Goal: Task Accomplishment & Management: Complete application form

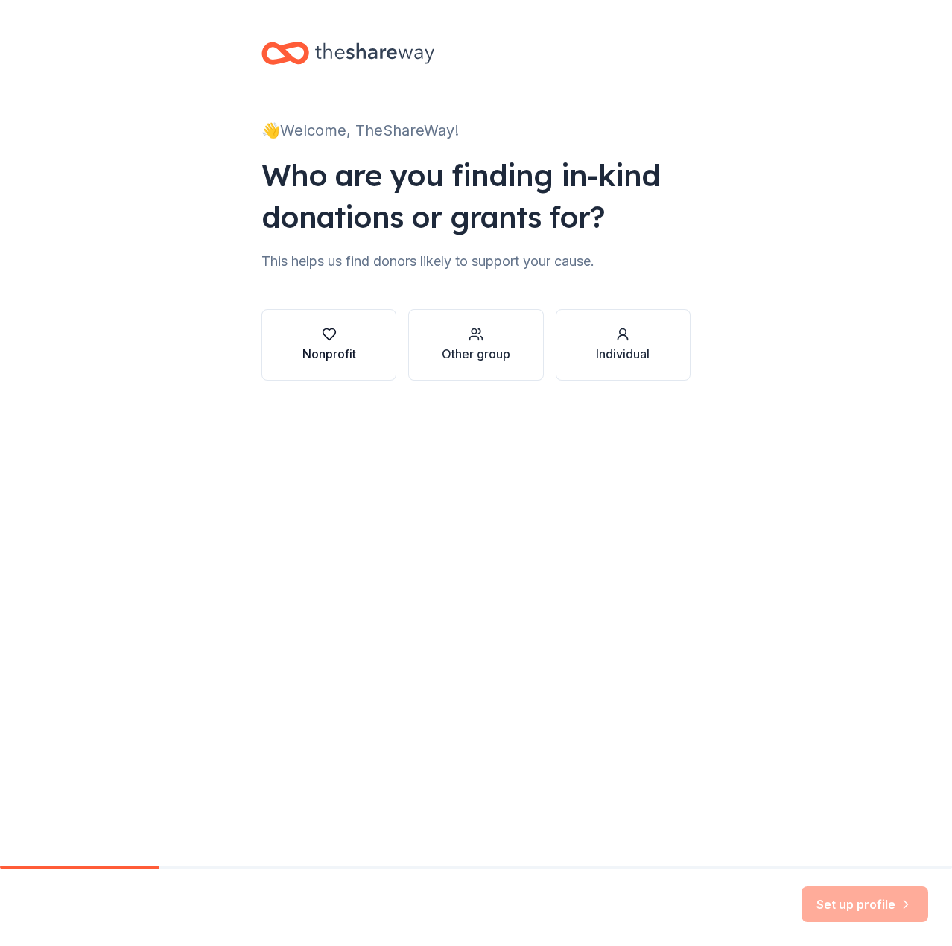
click at [325, 354] on div "Nonprofit" at bounding box center [330, 354] width 54 height 18
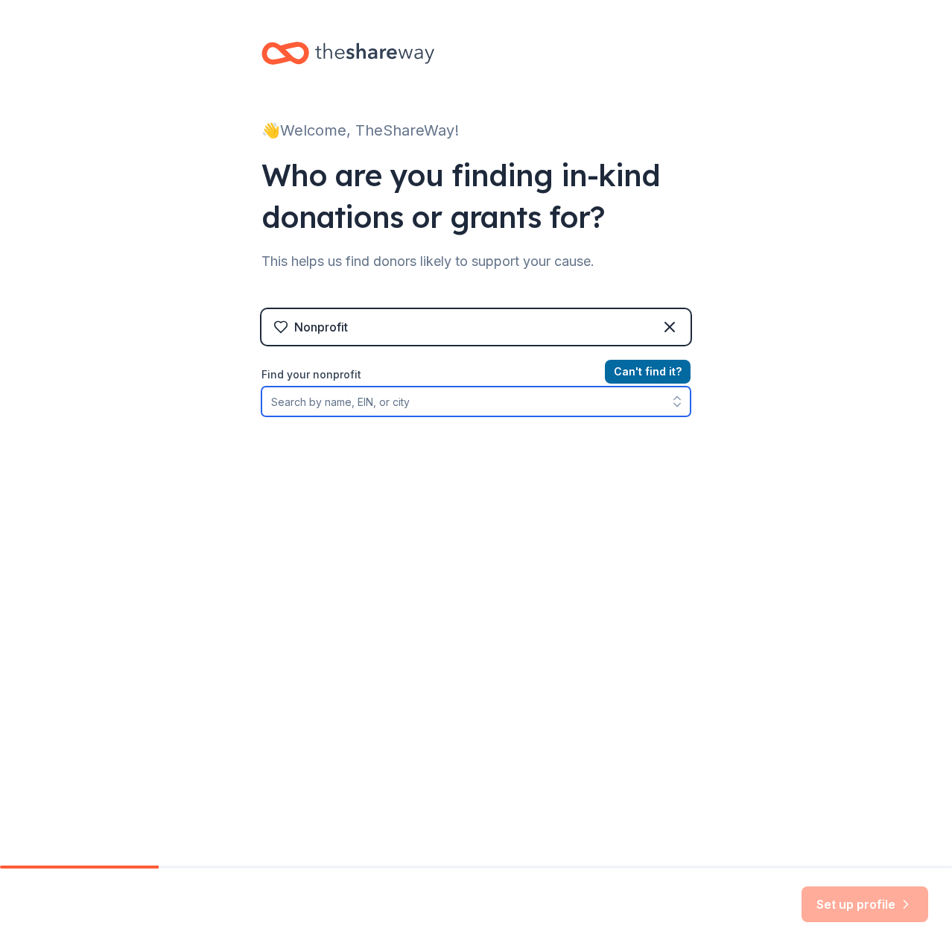
click at [553, 400] on input "Find your nonprofit" at bounding box center [476, 402] width 429 height 30
type input "Open door legal"
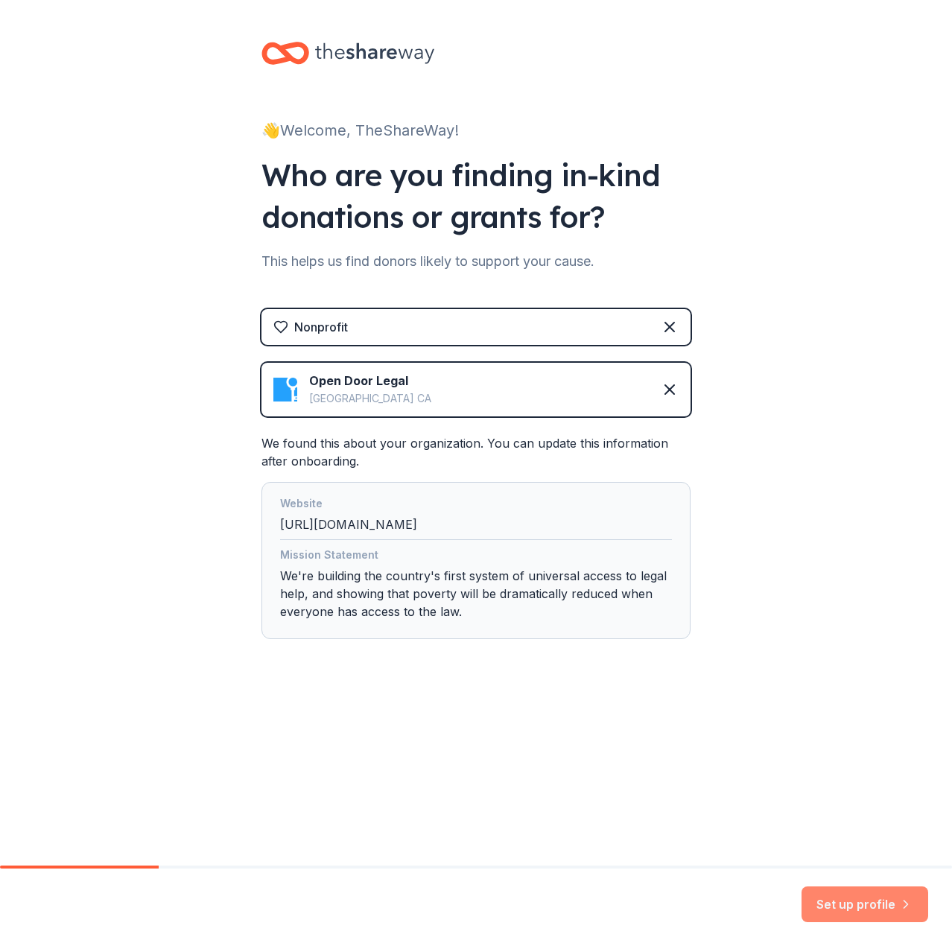
click at [864, 896] on button "Set up profile" at bounding box center [865, 905] width 127 height 36
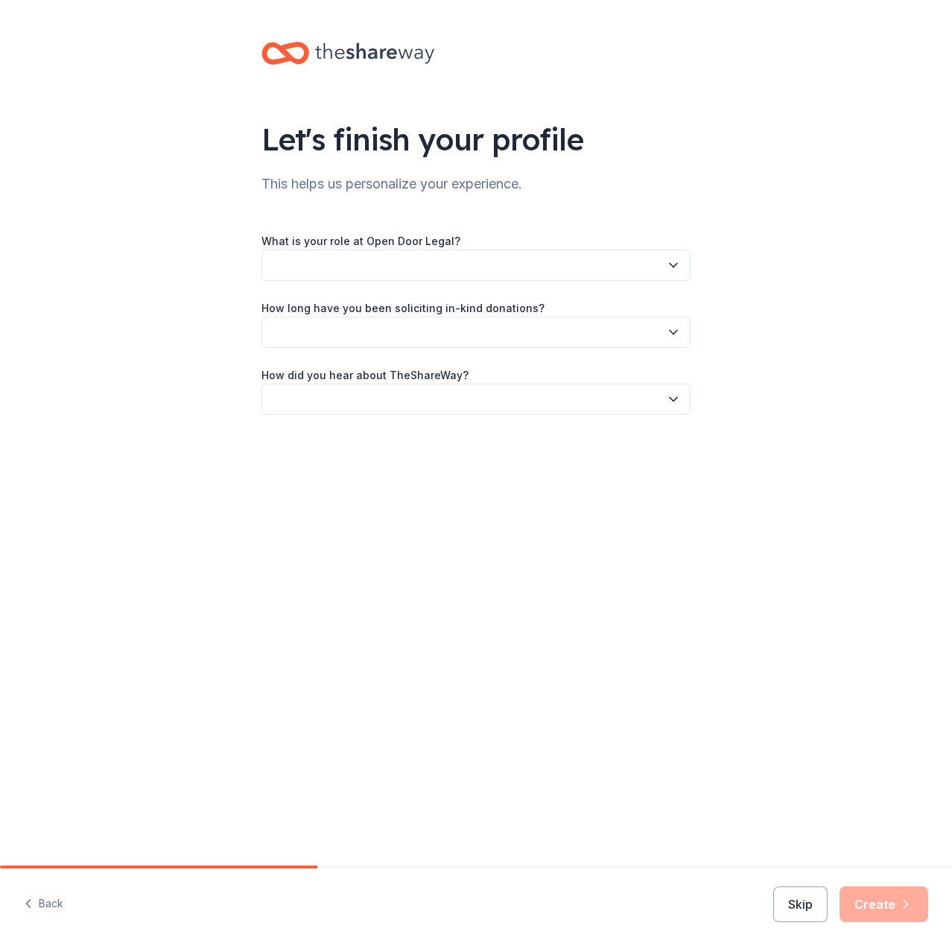
click at [481, 264] on button "button" at bounding box center [476, 265] width 429 height 31
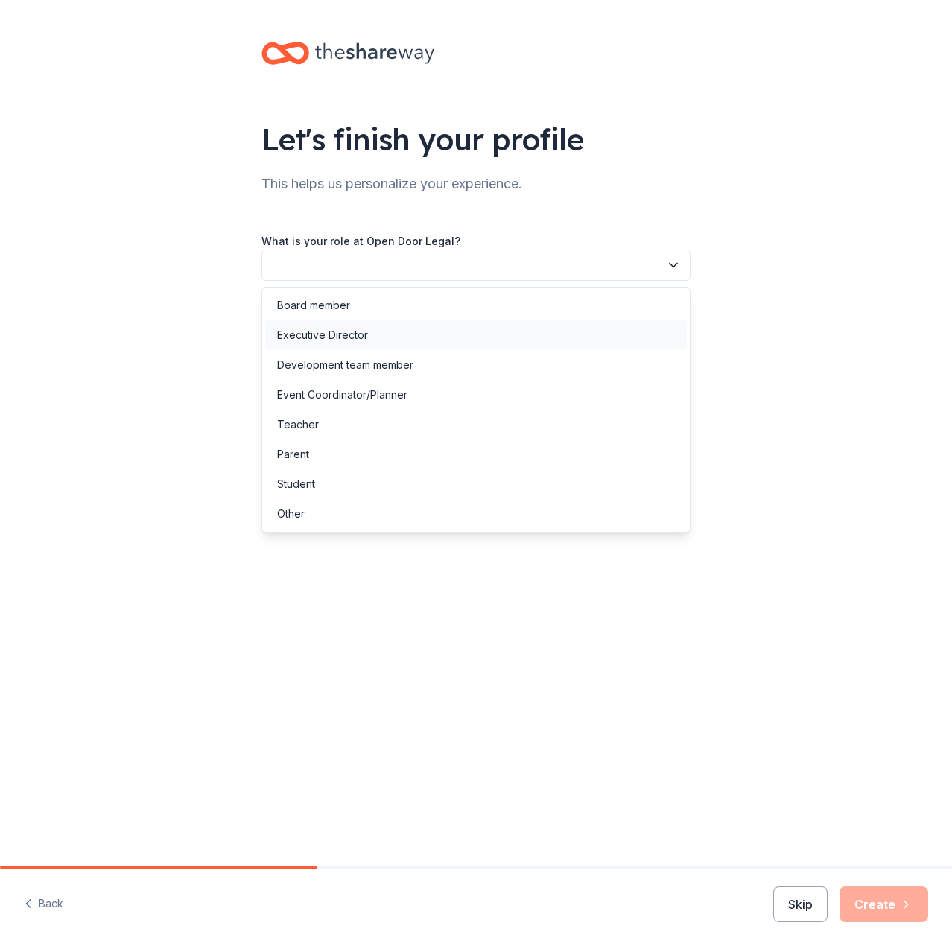
click at [452, 329] on div "Executive Director" at bounding box center [476, 335] width 422 height 30
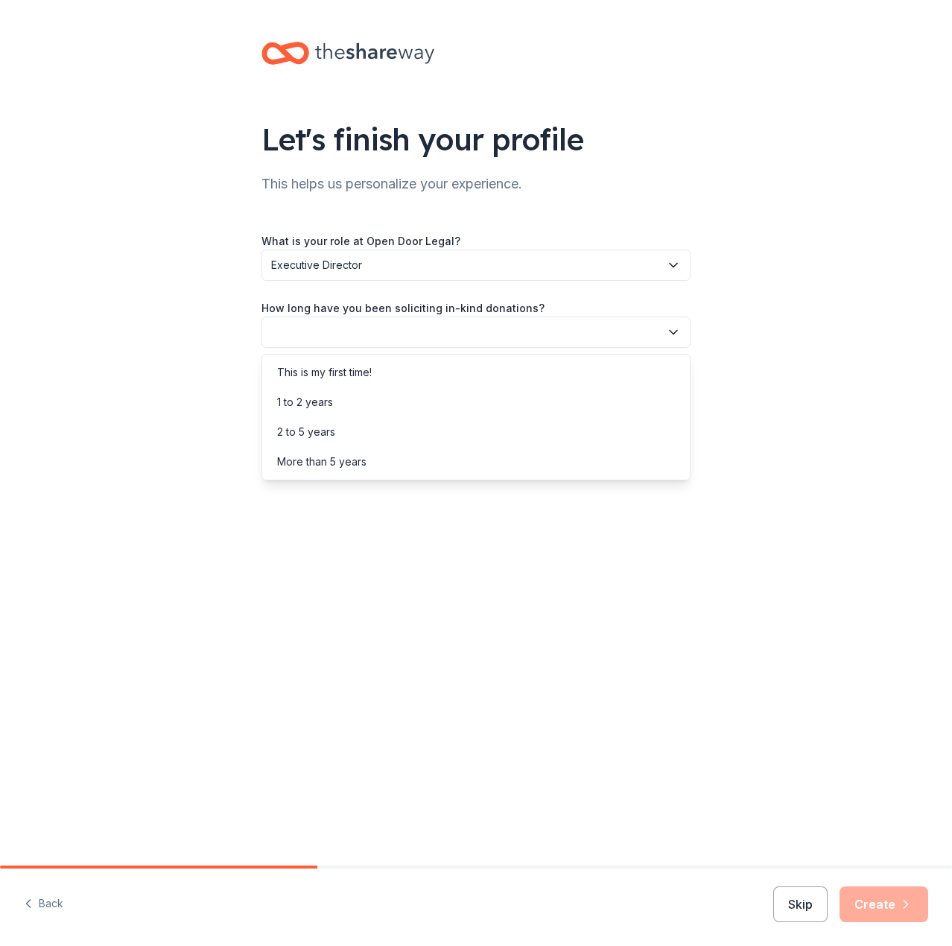
click at [444, 324] on button "button" at bounding box center [476, 332] width 429 height 31
click at [436, 362] on div "This is my first time!" at bounding box center [476, 373] width 422 height 30
click at [431, 391] on button "button" at bounding box center [476, 399] width 429 height 31
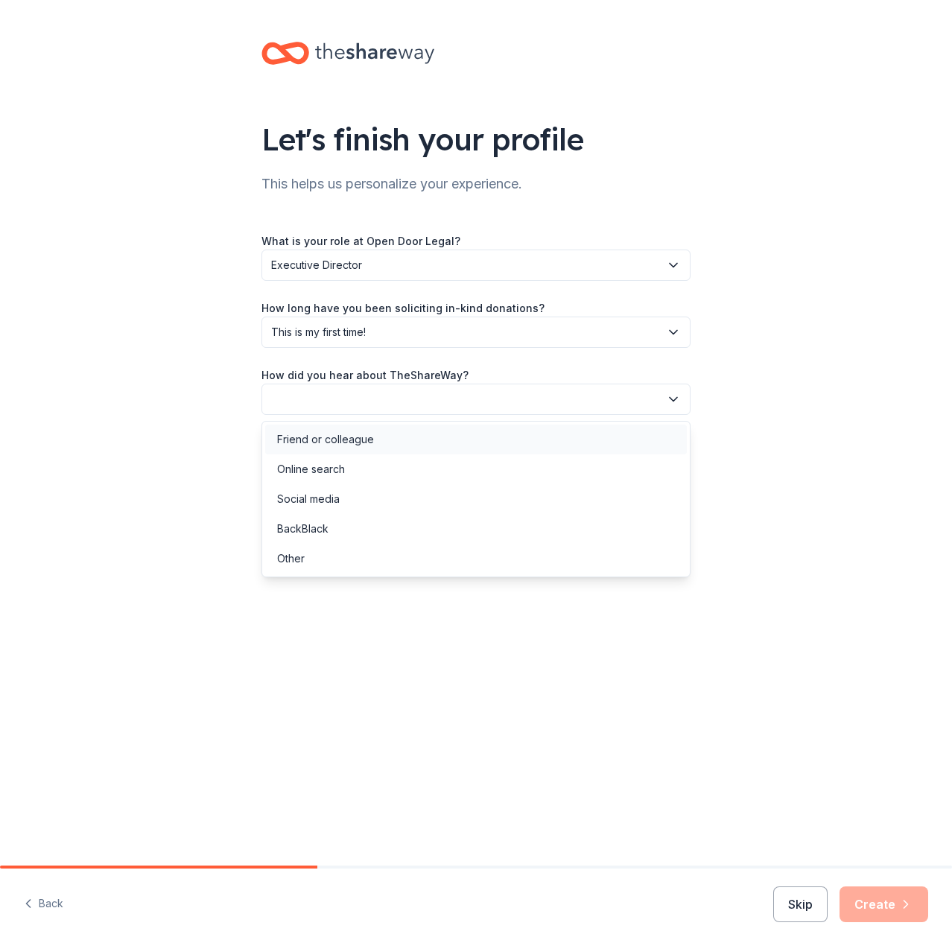
click at [406, 445] on div "Friend or colleague" at bounding box center [476, 440] width 422 height 30
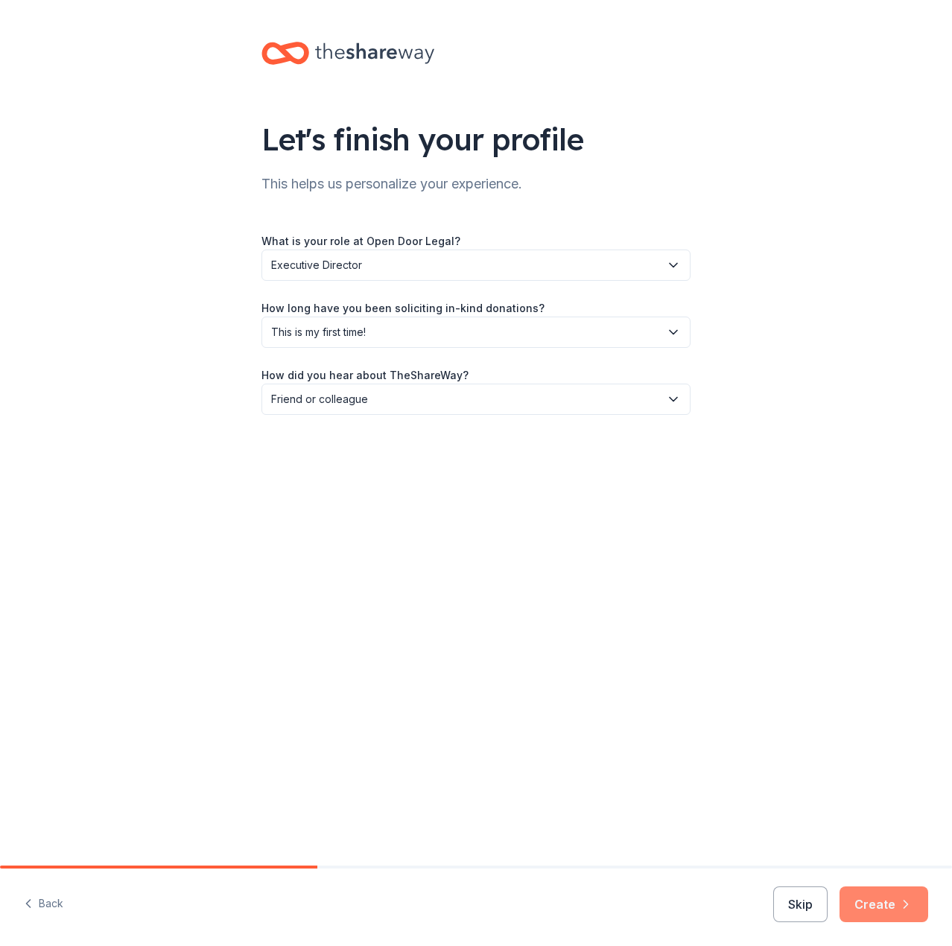
click at [906, 898] on icon "button" at bounding box center [906, 904] width 15 height 15
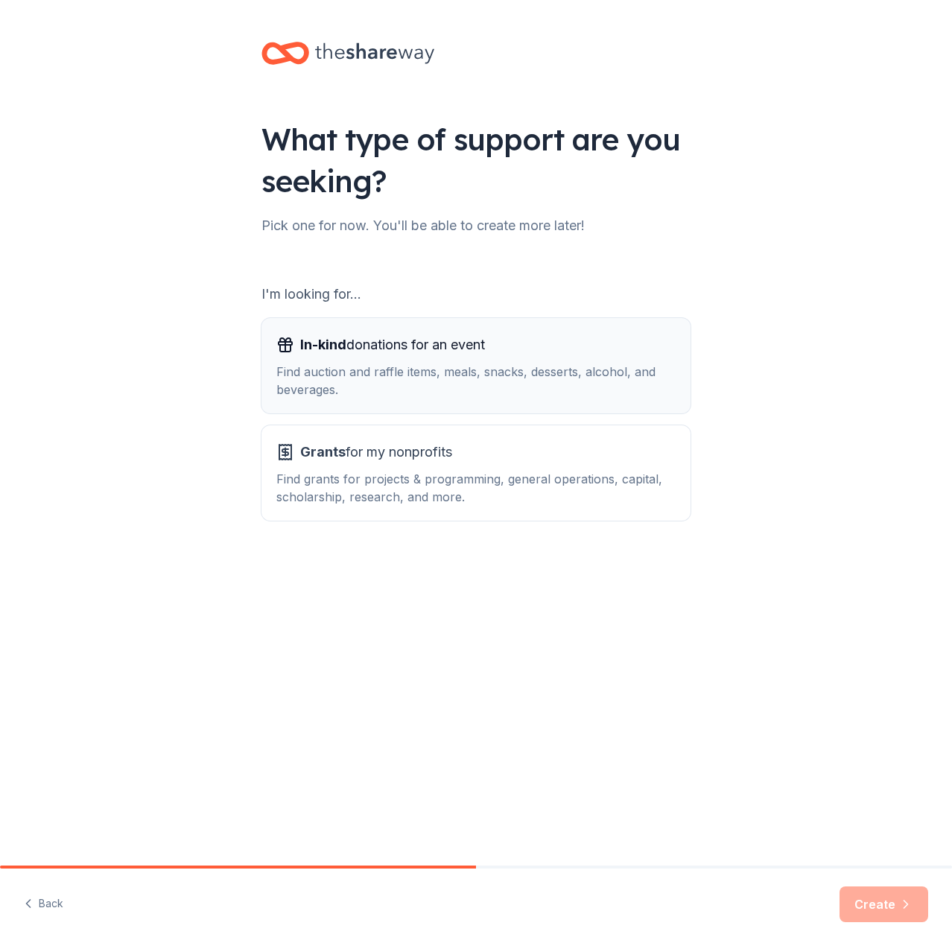
click at [440, 375] on div "Find auction and raffle items, meals, snacks, desserts, alcohol, and beverages." at bounding box center [475, 381] width 399 height 36
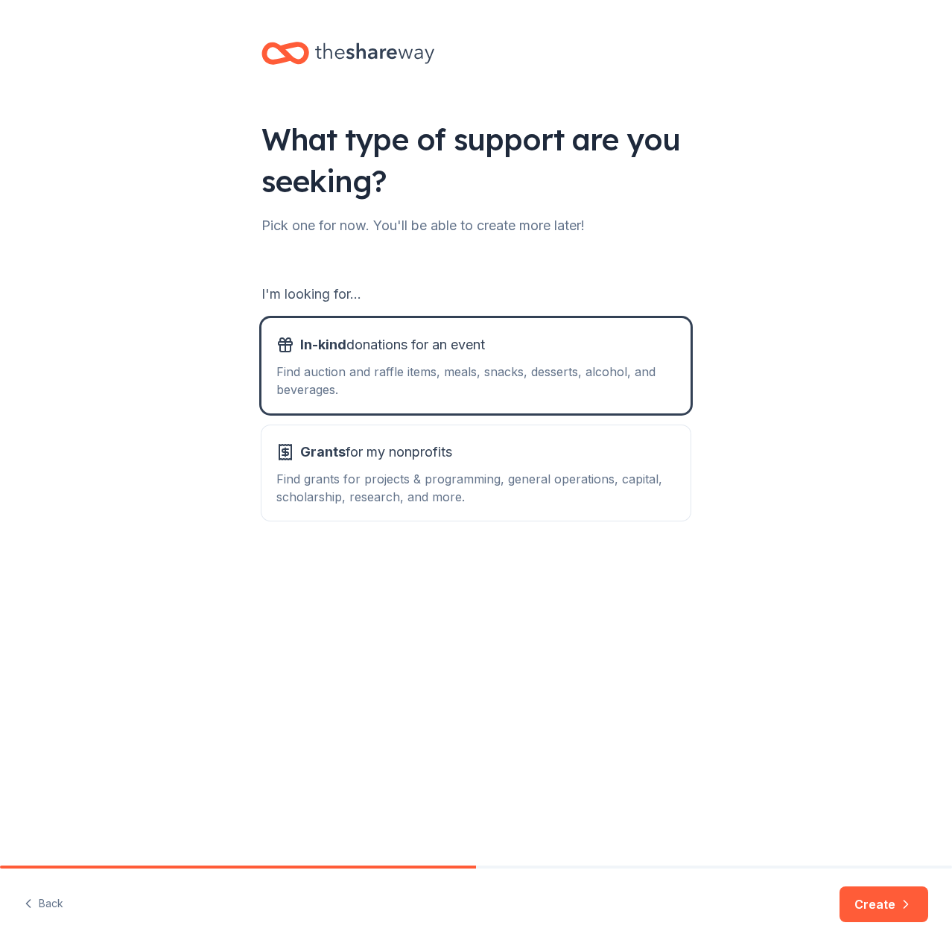
click at [891, 886] on div "Back Create" at bounding box center [476, 907] width 952 height 77
click at [893, 893] on button "Create" at bounding box center [884, 905] width 89 height 36
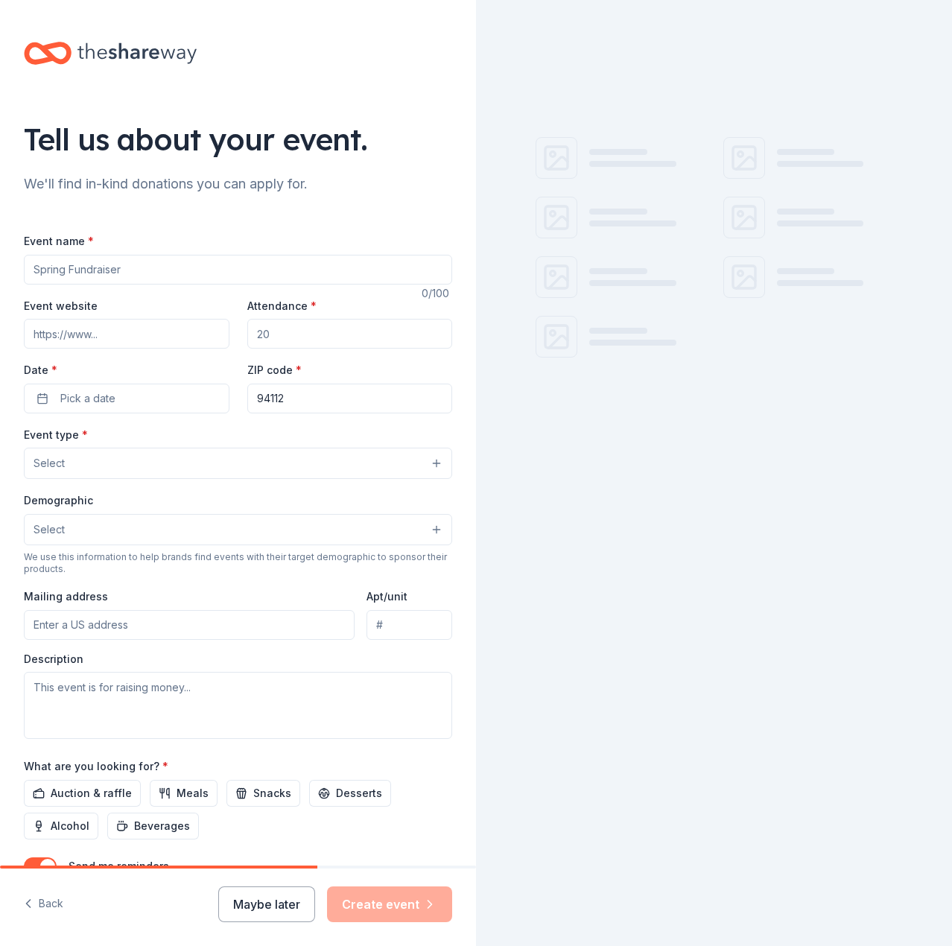
click at [243, 276] on input "Event name *" at bounding box center [238, 270] width 428 height 30
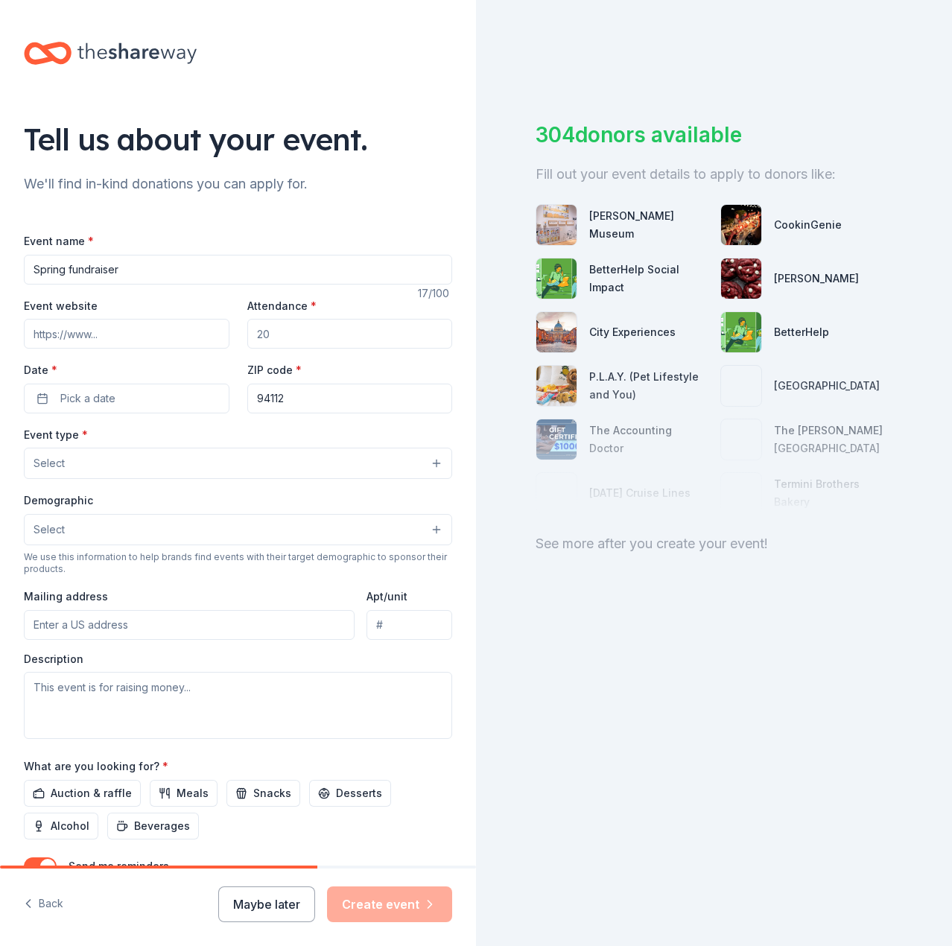
type input "Spring fundraiser"
click at [209, 333] on input "Event website" at bounding box center [127, 334] width 206 height 30
click at [241, 339] on div "Event website Attendance * Date * Pick a date ZIP code * 94112" at bounding box center [238, 355] width 428 height 117
click at [259, 337] on input "Attendance *" at bounding box center [350, 334] width 206 height 30
type input "100"
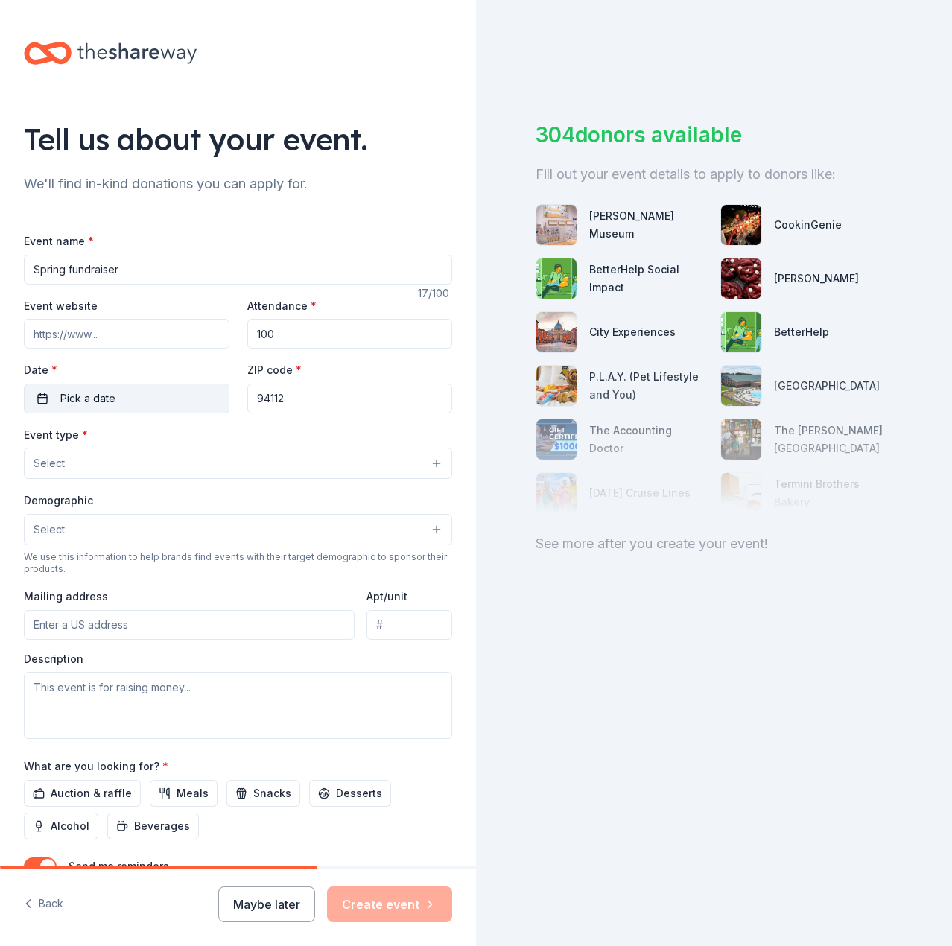
click at [121, 393] on button "Pick a date" at bounding box center [127, 399] width 206 height 30
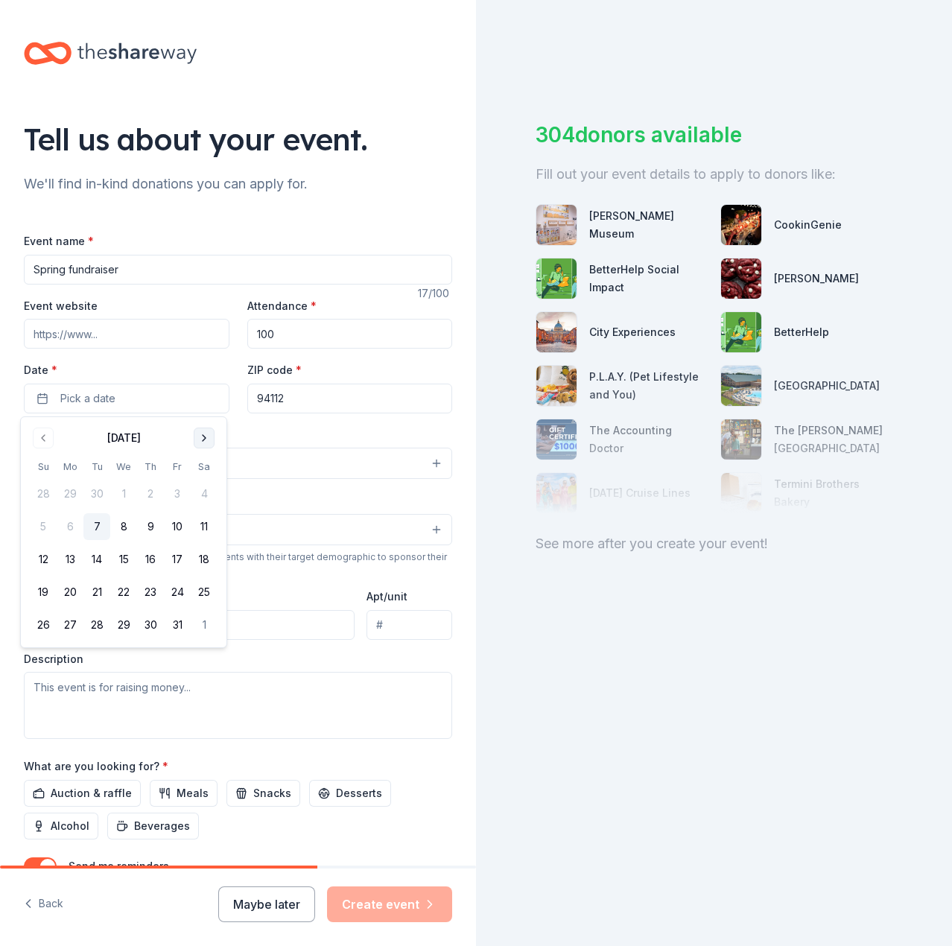
click at [200, 443] on button "Go to next month" at bounding box center [204, 438] width 21 height 21
click at [202, 625] on button "29" at bounding box center [204, 625] width 27 height 27
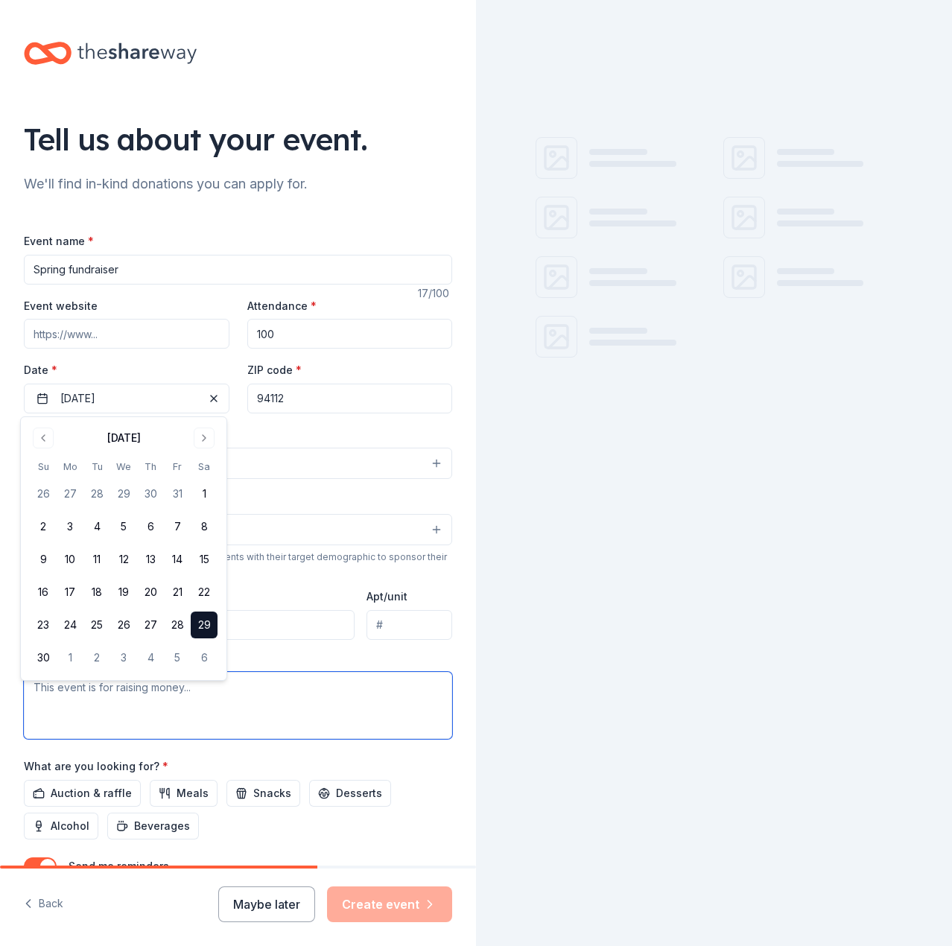
click at [269, 697] on textarea at bounding box center [238, 705] width 428 height 67
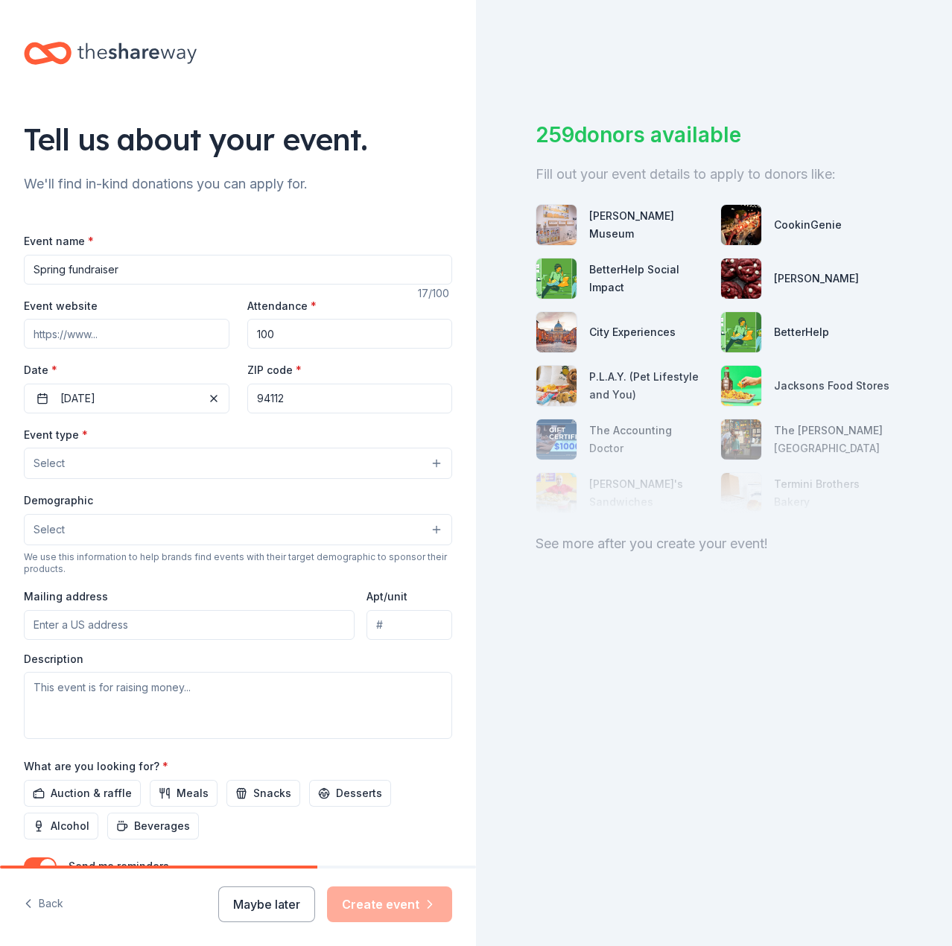
click at [176, 455] on button "Select" at bounding box center [238, 463] width 428 height 31
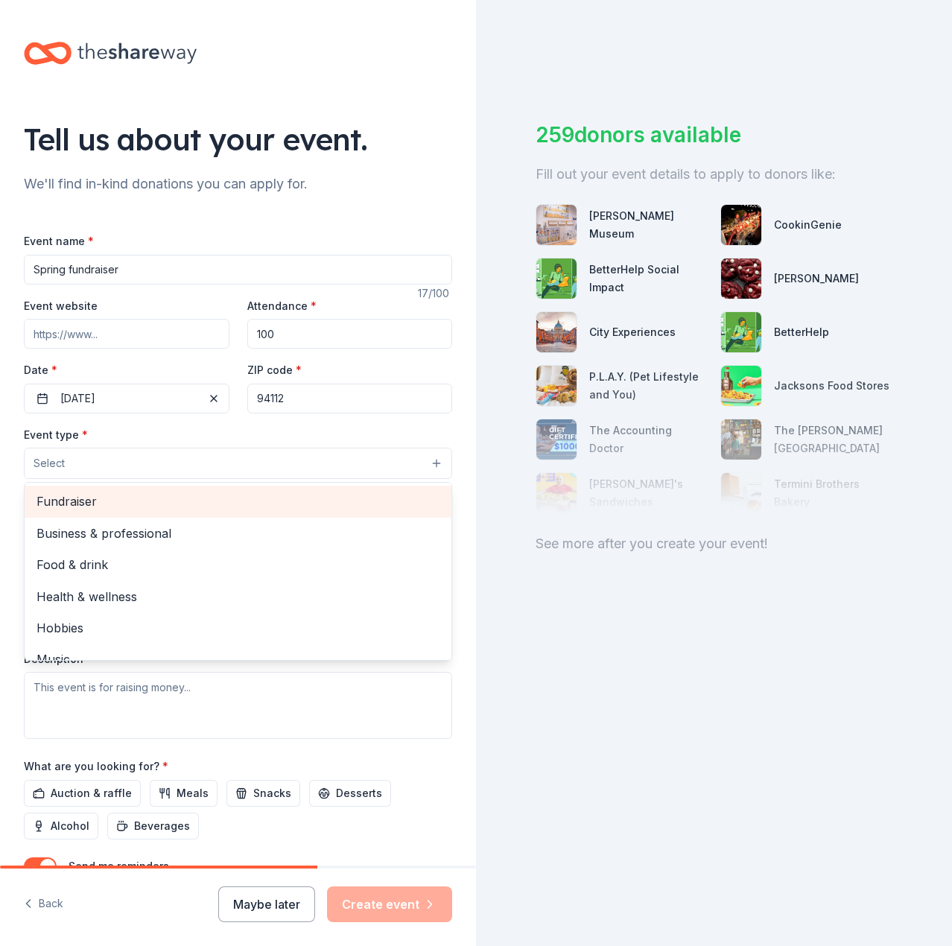
click at [176, 487] on div "Fundraiser" at bounding box center [238, 501] width 427 height 31
click at [243, 425] on div "Event type * Fundraiser Business & professional Food & drink Health & wellness …" at bounding box center [238, 453] width 428 height 56
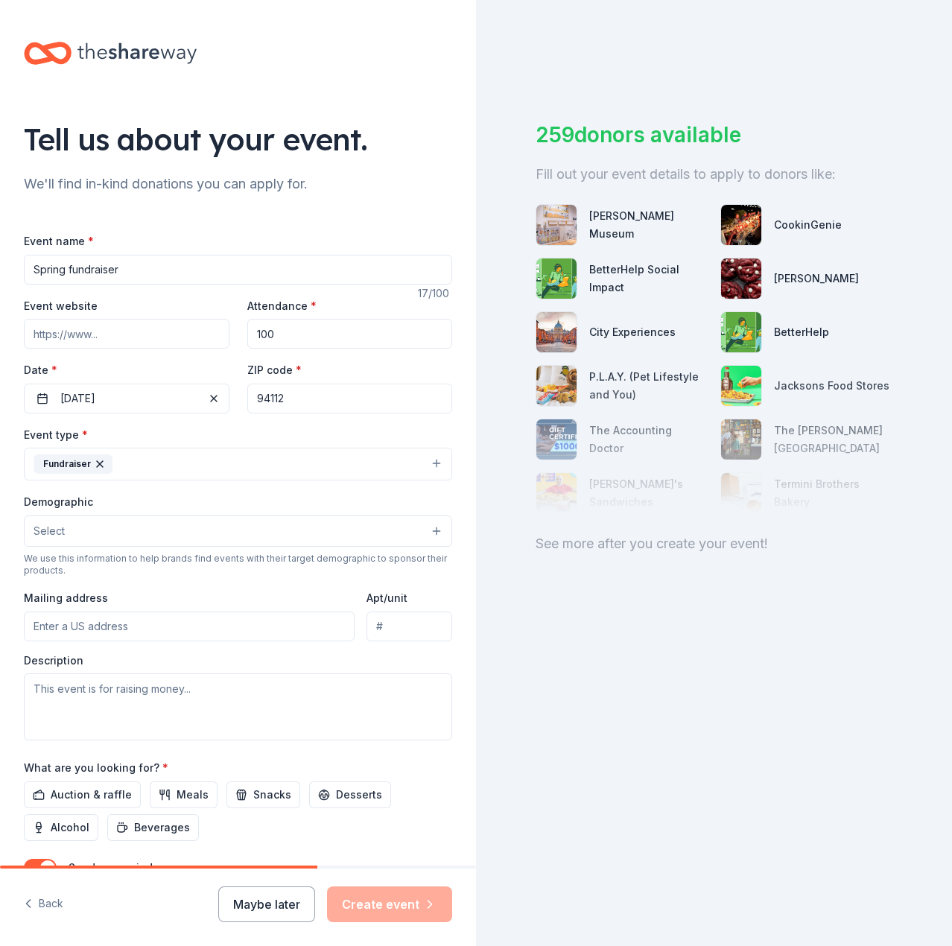
scroll to position [75, 0]
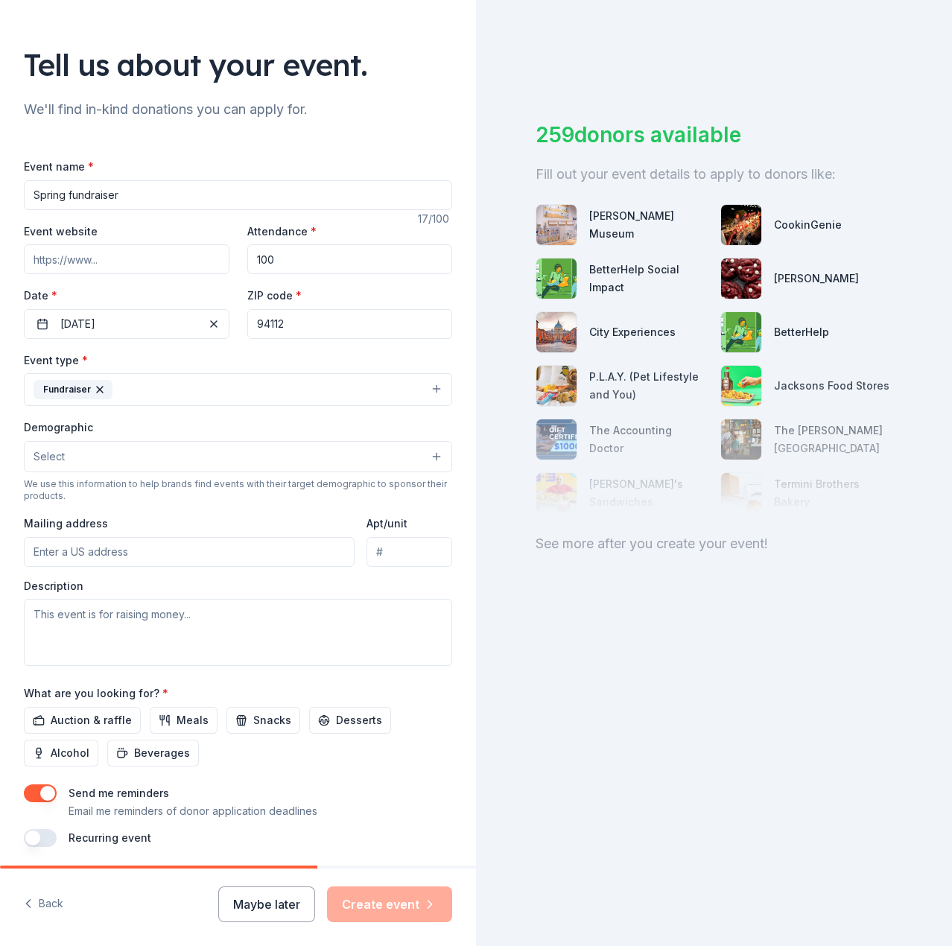
click at [232, 461] on button "Select" at bounding box center [238, 456] width 428 height 31
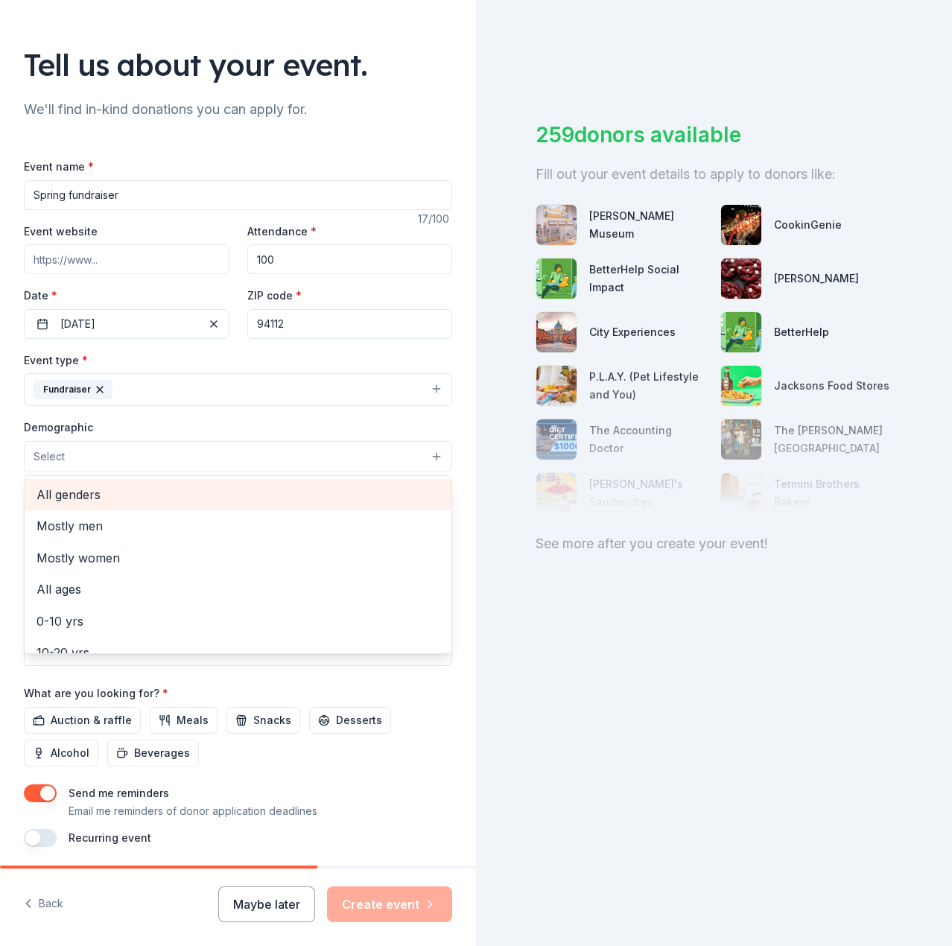
click at [232, 490] on span "All genders" at bounding box center [238, 494] width 403 height 19
click at [207, 502] on span "Mostly men" at bounding box center [238, 496] width 403 height 19
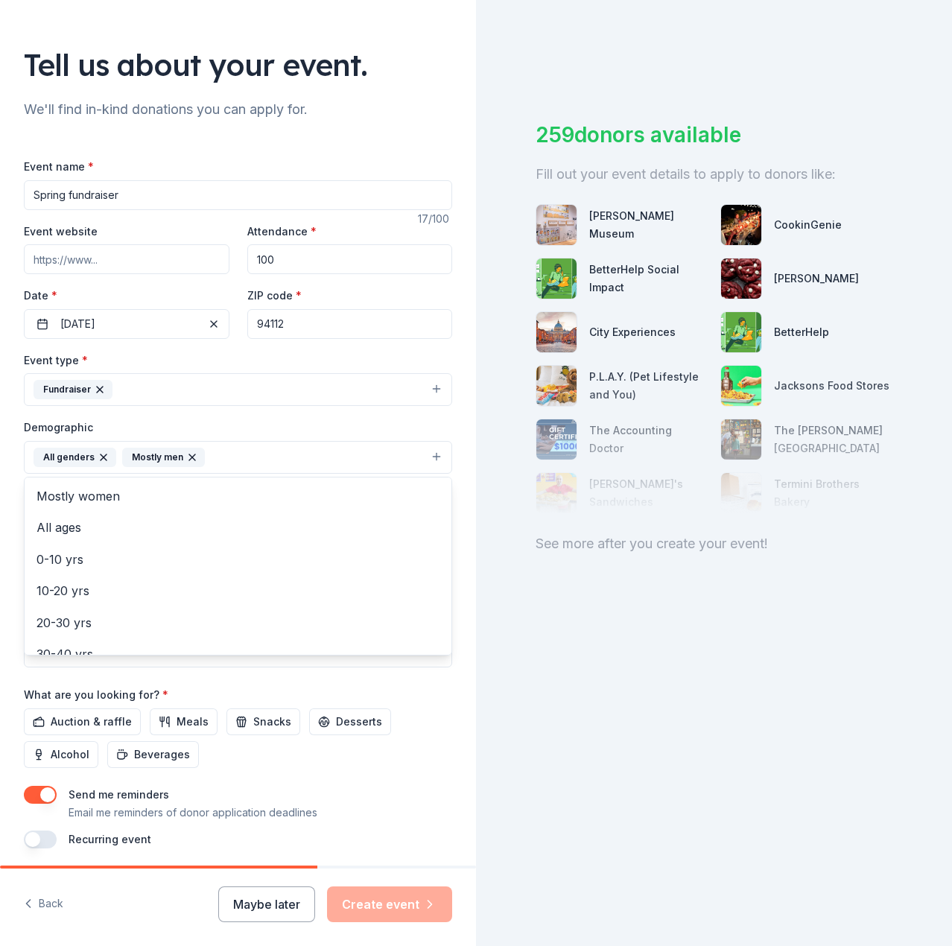
click at [686, 733] on div "Tell us about your event. We'll find in-kind donations you can apply for. Event…" at bounding box center [476, 473] width 952 height 946
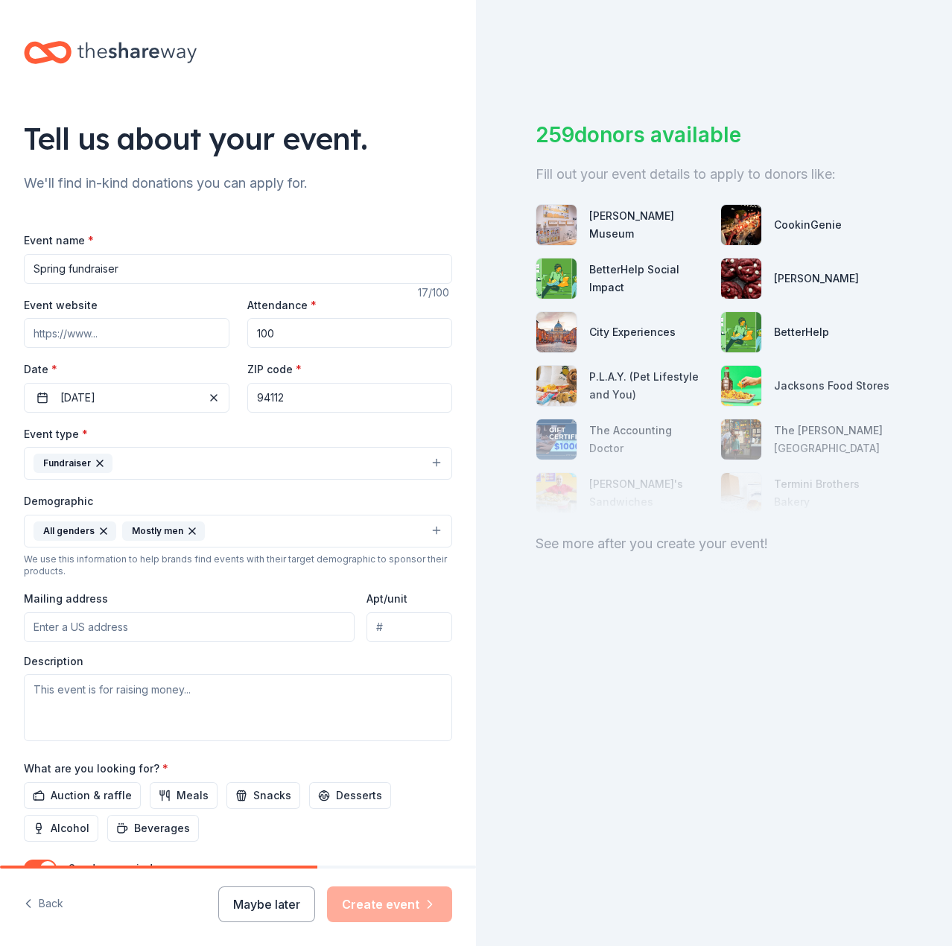
scroll to position [0, 0]
click at [385, 921] on div "Maybe later Create event" at bounding box center [335, 905] width 234 height 36
click at [104, 803] on span "Auction & raffle" at bounding box center [91, 797] width 81 height 18
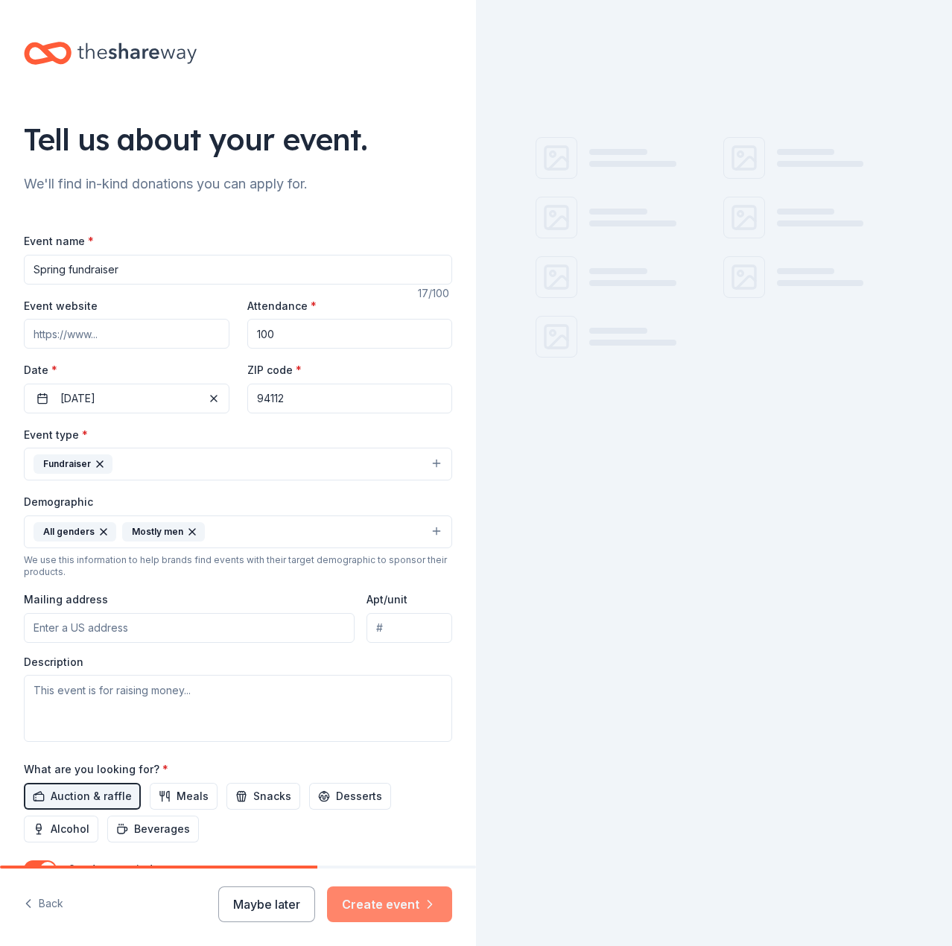
click at [398, 899] on button "Create event" at bounding box center [389, 905] width 125 height 36
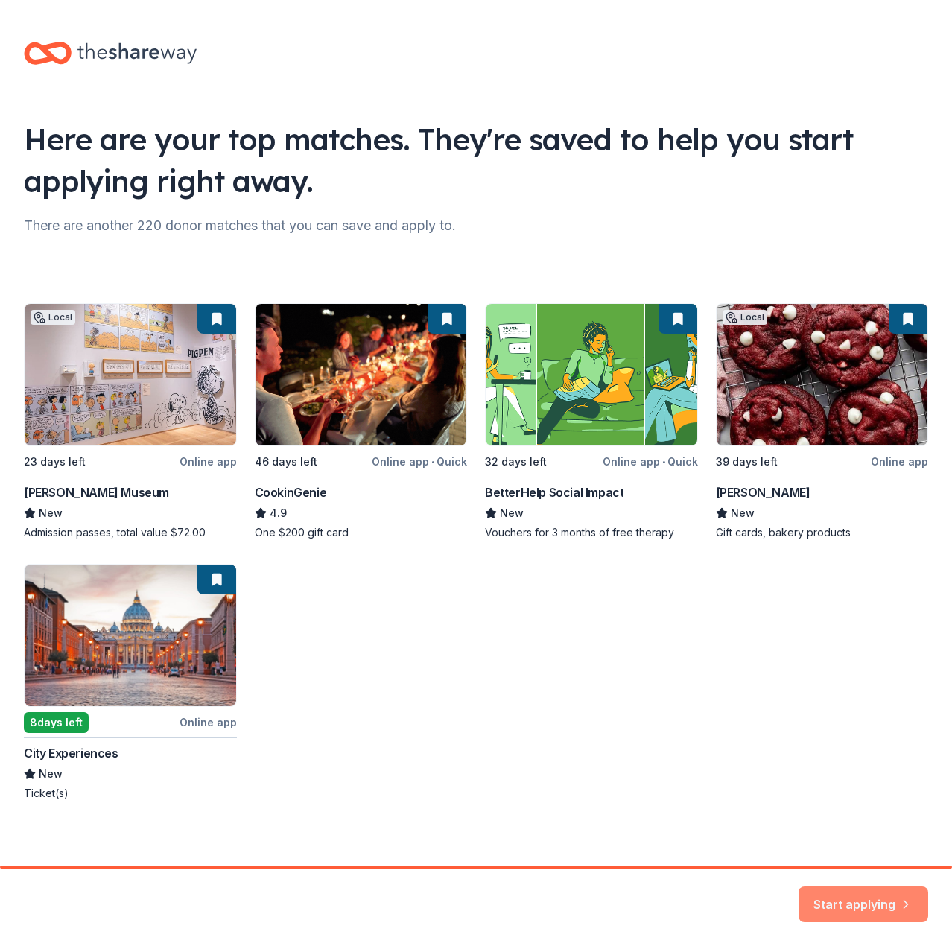
click at [850, 904] on button "Start applying" at bounding box center [864, 902] width 130 height 36
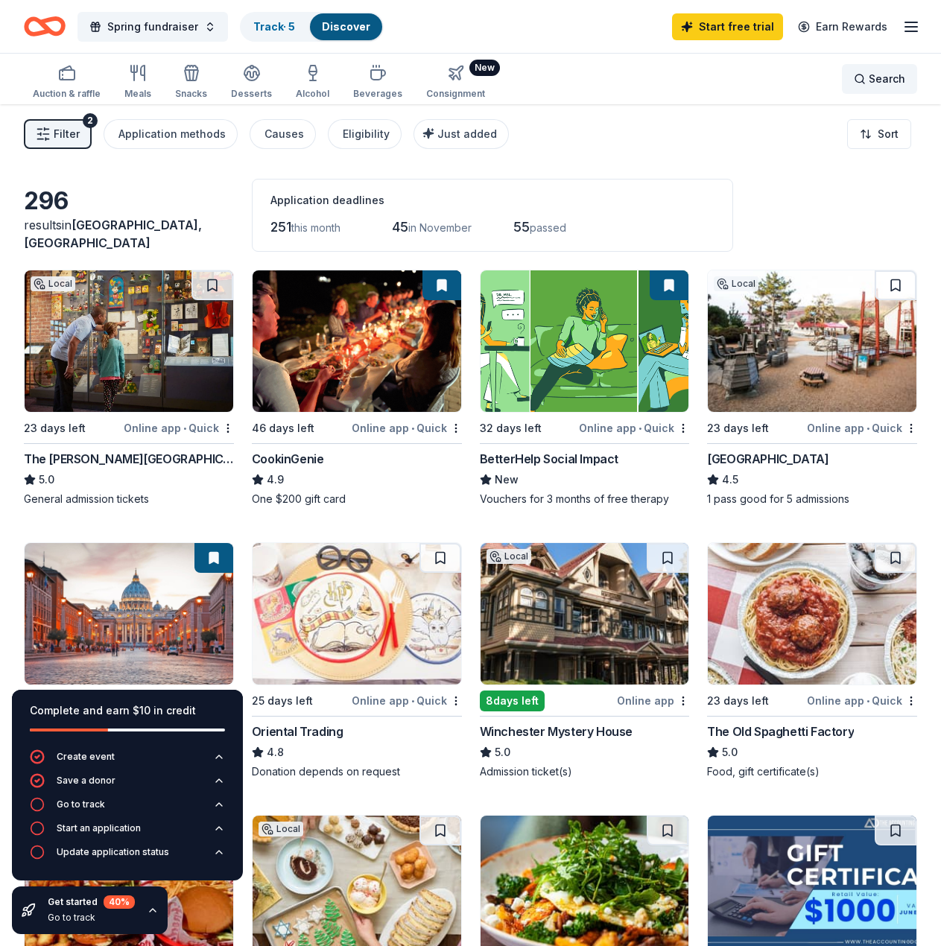
click at [883, 77] on span "Search" at bounding box center [887, 79] width 37 height 18
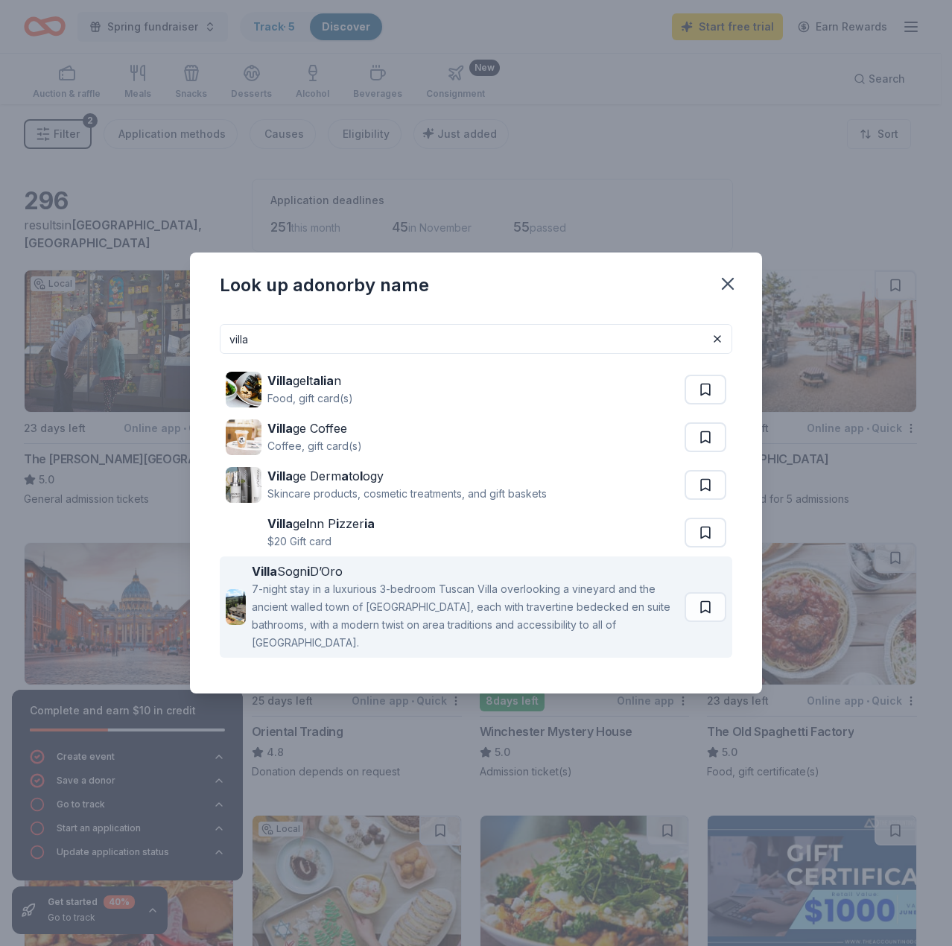
type input "villa"
click at [379, 588] on div "7-night stay in a luxurious 3-bedroom Tuscan Villa overlooking a vineyard and t…" at bounding box center [466, 616] width 428 height 72
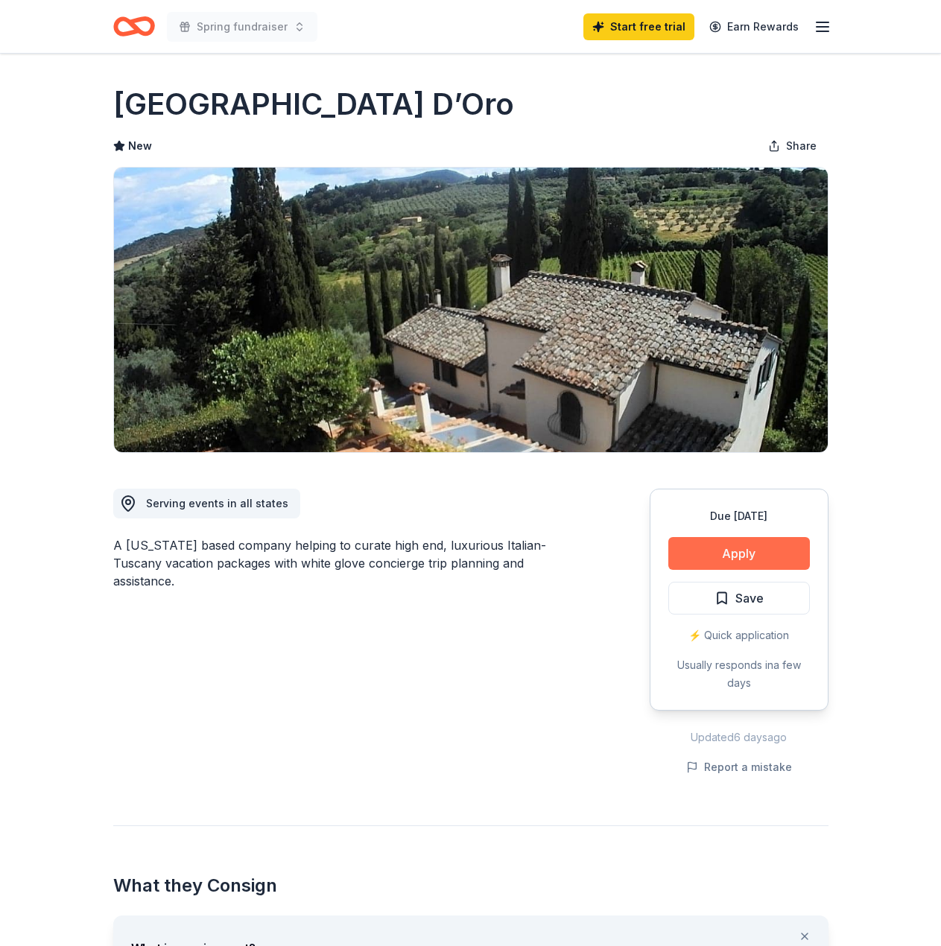
click at [763, 540] on button "Apply" at bounding box center [739, 553] width 142 height 33
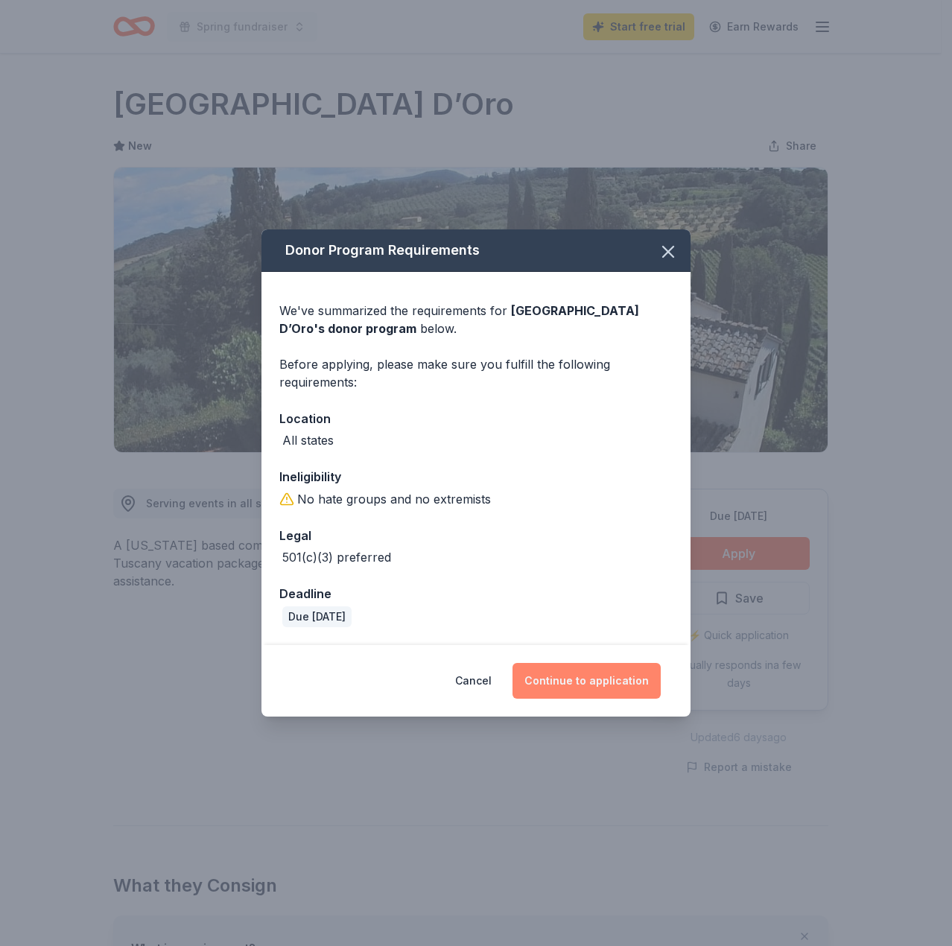
click at [564, 680] on button "Continue to application" at bounding box center [587, 681] width 148 height 36
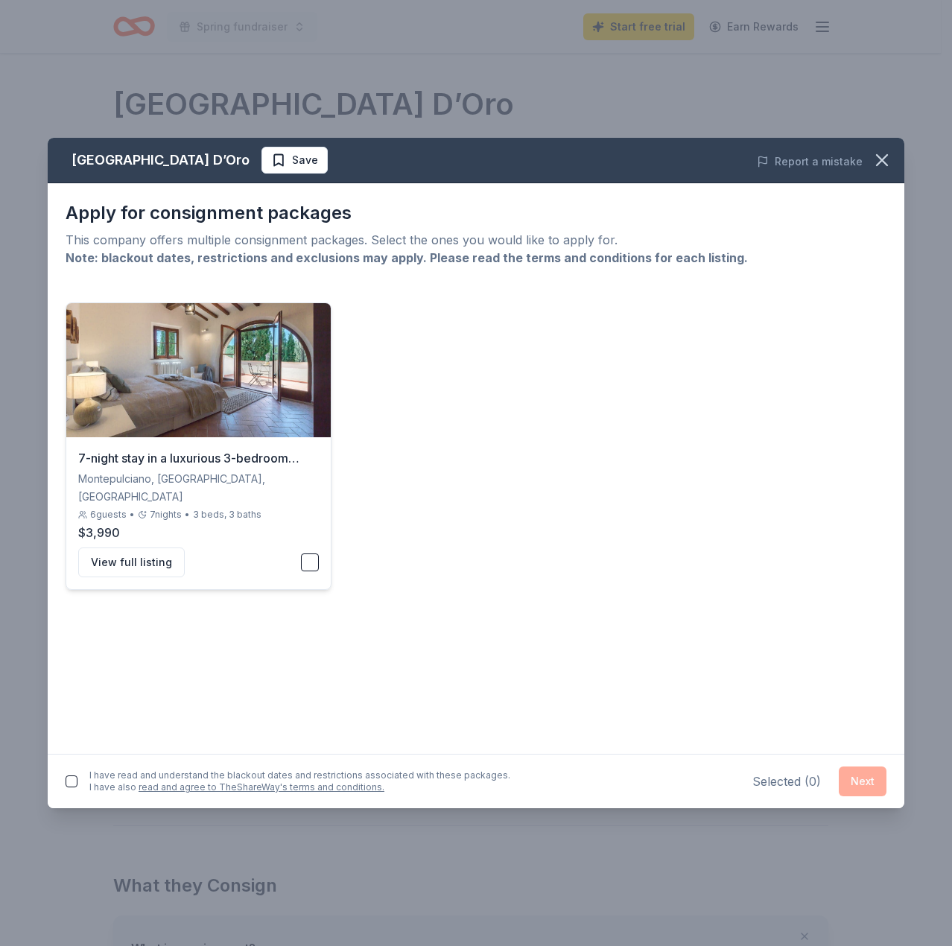
click at [317, 554] on button "button" at bounding box center [310, 563] width 18 height 18
click at [77, 783] on button "button" at bounding box center [72, 782] width 12 height 12
click at [856, 782] on button "Next" at bounding box center [863, 782] width 48 height 30
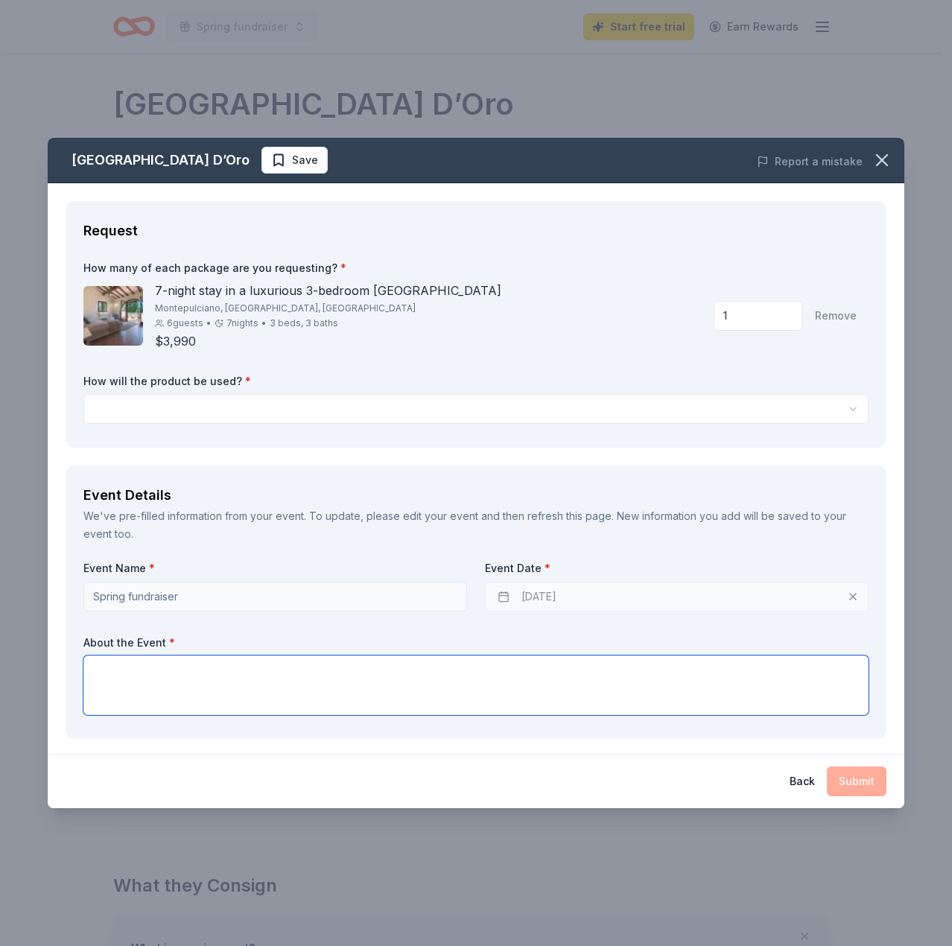
click at [155, 667] on textarea at bounding box center [475, 686] width 785 height 60
type textarea "test"
click at [172, 411] on html "Spring fundraiser Start free trial Earn Rewards Due in 52 days Share Villa Sogn…" at bounding box center [476, 473] width 952 height 946
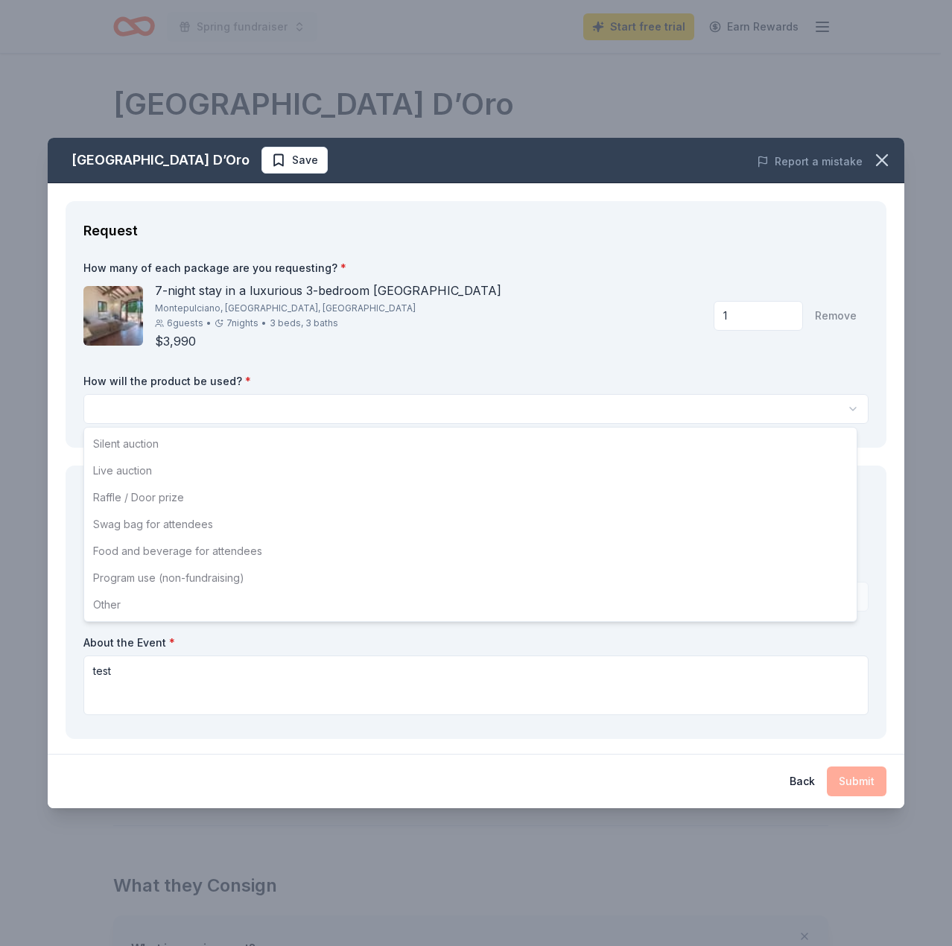
click at [174, 474] on div "Silent auction Live auction Raffle / Door prize Swag bag for attendees Food and…" at bounding box center [471, 525] width 774 height 194
click at [173, 527] on div "Silent auction Live auction Raffle / Door prize Swag bag for attendees Food and…" at bounding box center [471, 525] width 774 height 194
click at [173, 573] on div "Silent auction Live auction Raffle / Door prize Swag bag for attendees Food and…" at bounding box center [471, 525] width 774 height 194
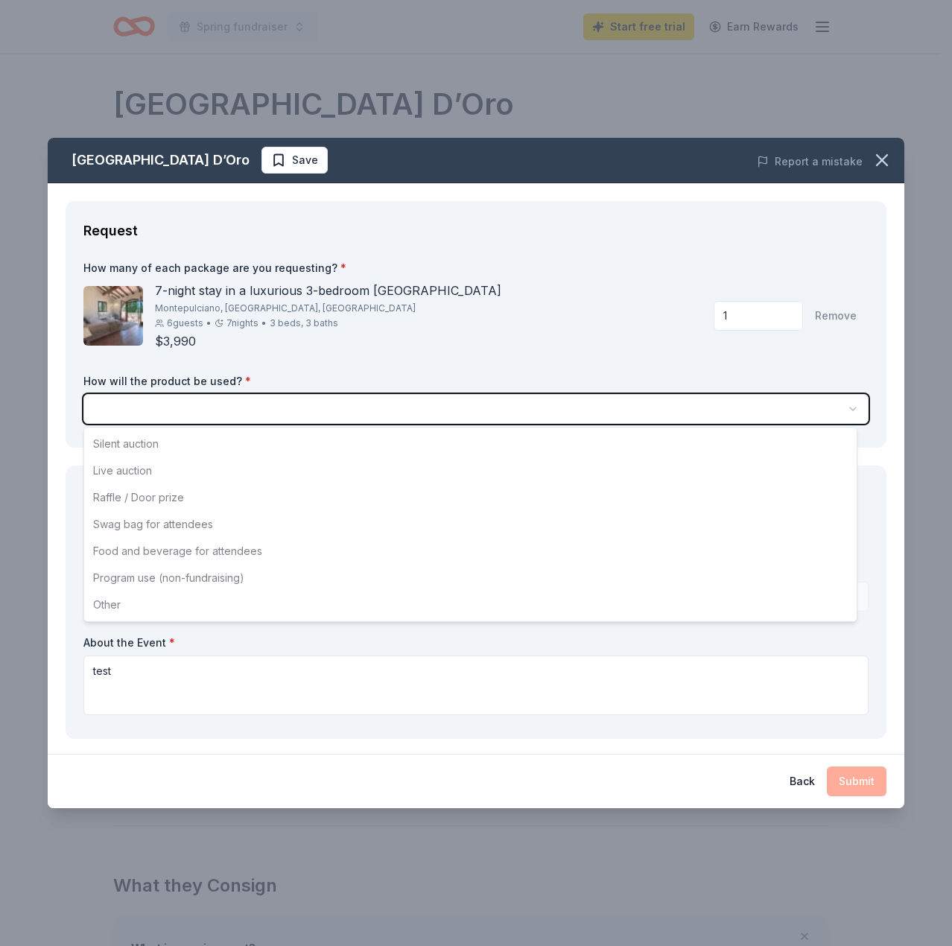
click at [282, 359] on html "Spring fundraiser Start free trial Earn Rewards Due in 52 days Share Villa Sogn…" at bounding box center [476, 473] width 952 height 946
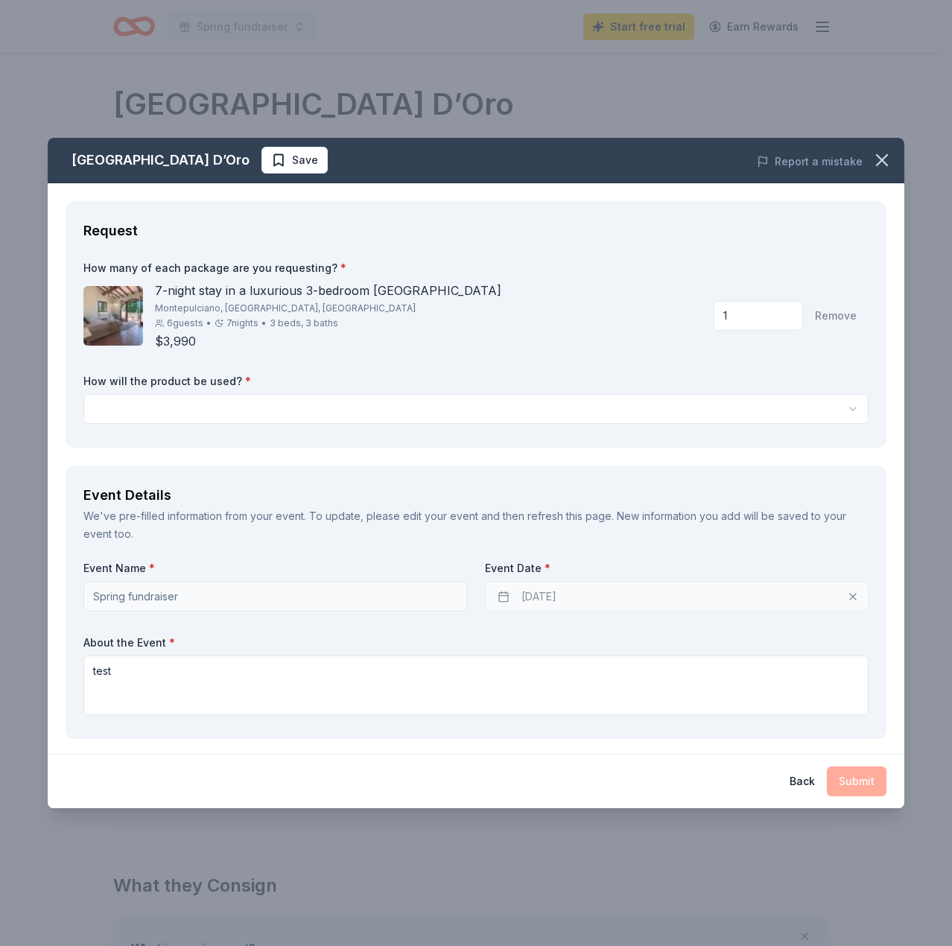
click at [467, 420] on html "Spring fundraiser Start free trial Earn Rewards Due in 52 days Share Villa Sogn…" at bounding box center [476, 473] width 952 height 946
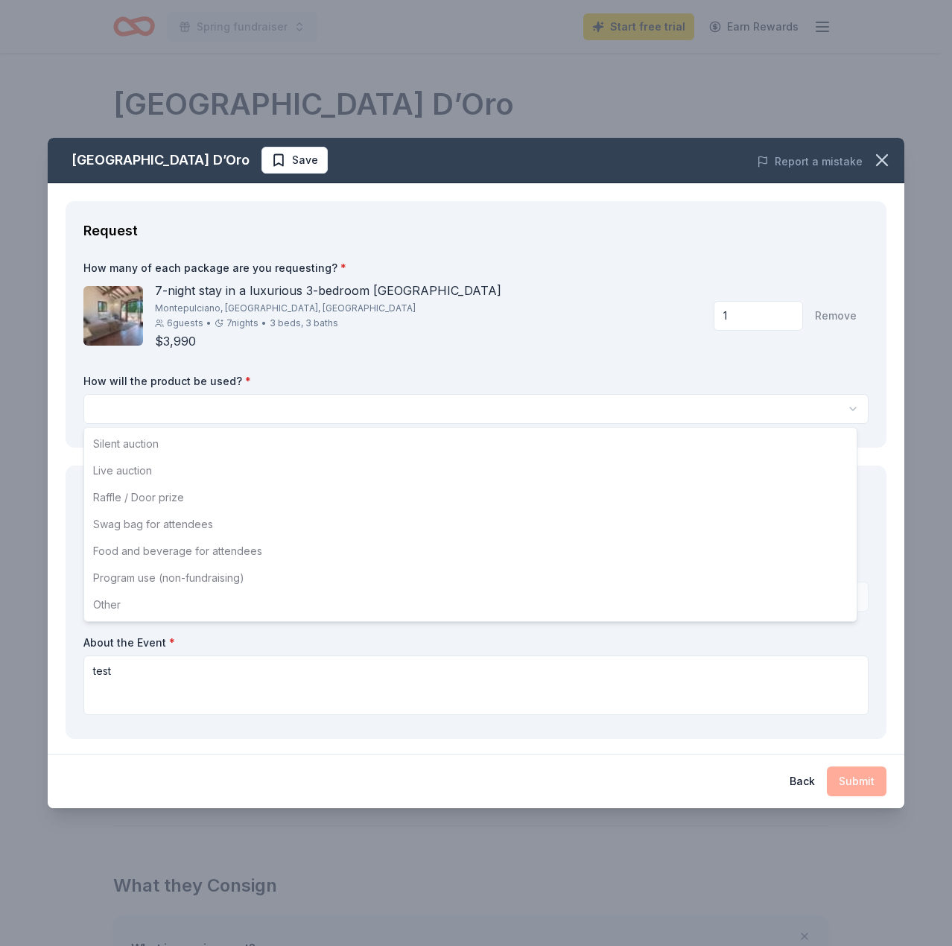
click at [202, 445] on div "Silent auction Live auction Raffle / Door prize Swag bag for attendees Food and…" at bounding box center [471, 525] width 774 height 194
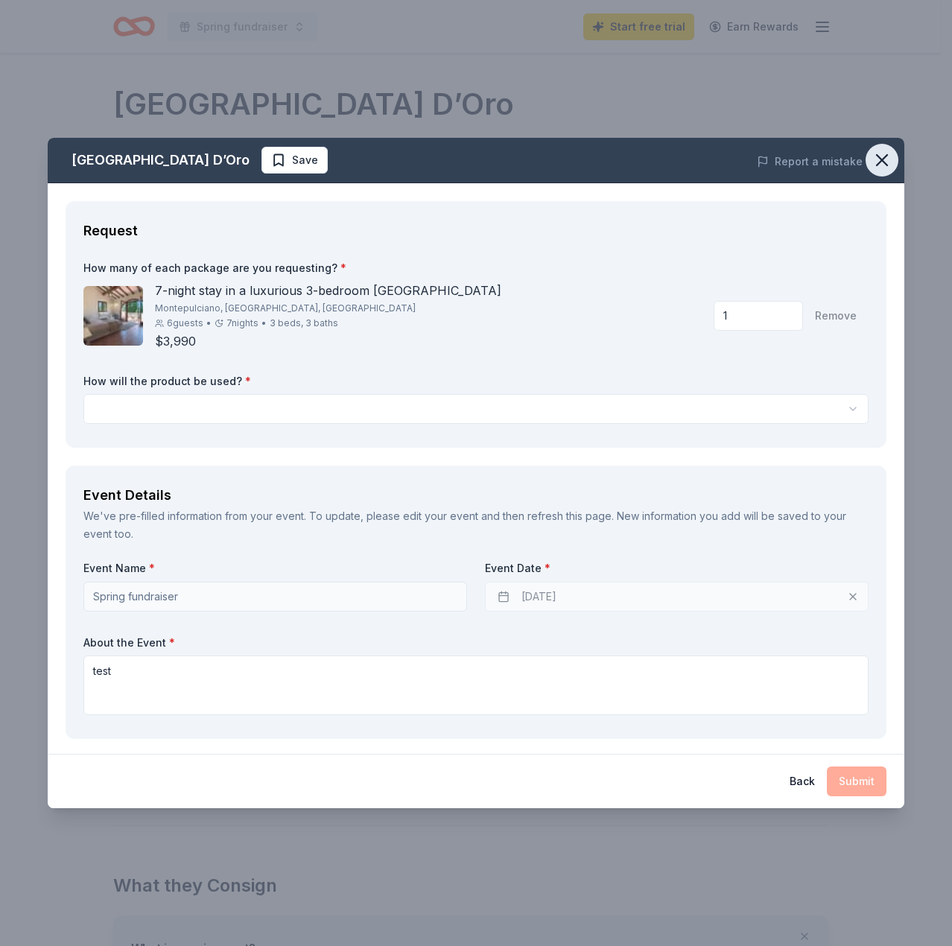
click at [891, 165] on icon "button" at bounding box center [882, 160] width 21 height 21
